Goal: Task Accomplishment & Management: Manage account settings

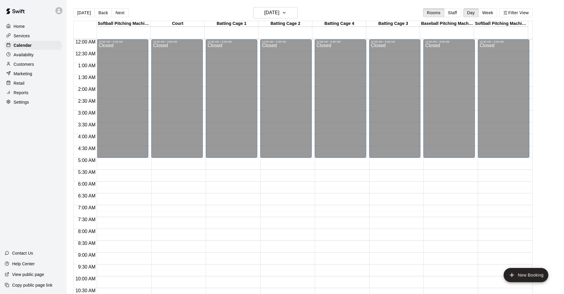
scroll to position [278, 0]
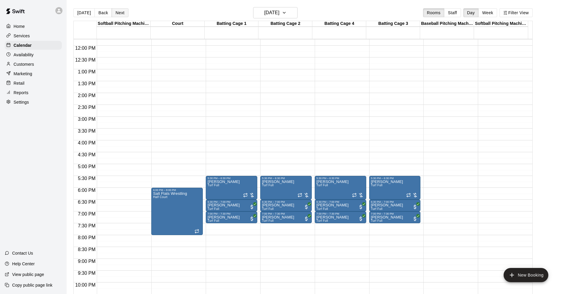
click at [122, 12] on button "Next" at bounding box center [120, 12] width 17 height 9
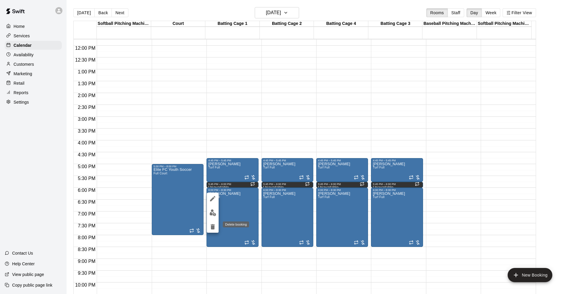
click at [215, 228] on icon "delete" at bounding box center [212, 226] width 7 height 7
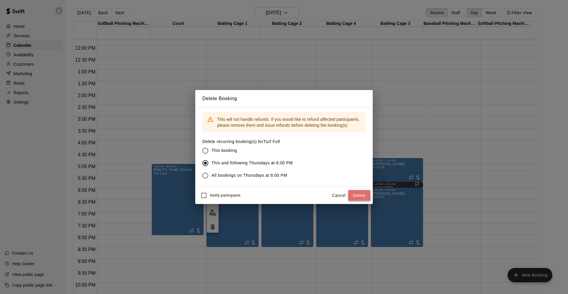
click at [365, 197] on button "Delete" at bounding box center [359, 195] width 22 height 11
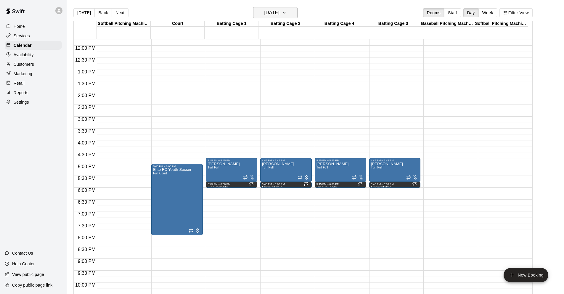
click at [279, 11] on h6 "Thursday Nov 06" at bounding box center [271, 13] width 15 height 8
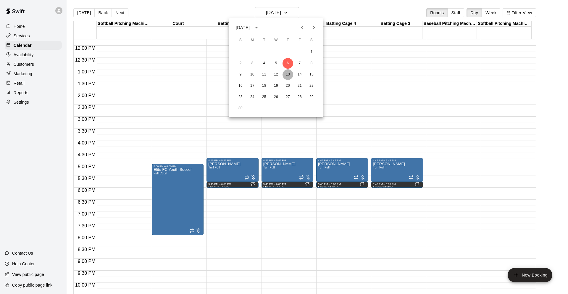
click at [287, 76] on button "13" at bounding box center [288, 74] width 11 height 11
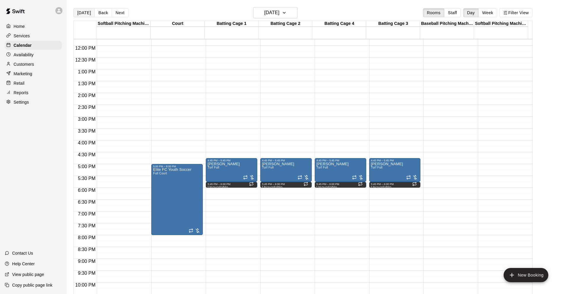
click at [84, 15] on button "Today" at bounding box center [83, 12] width 21 height 9
